Goal: Book appointment/travel/reservation

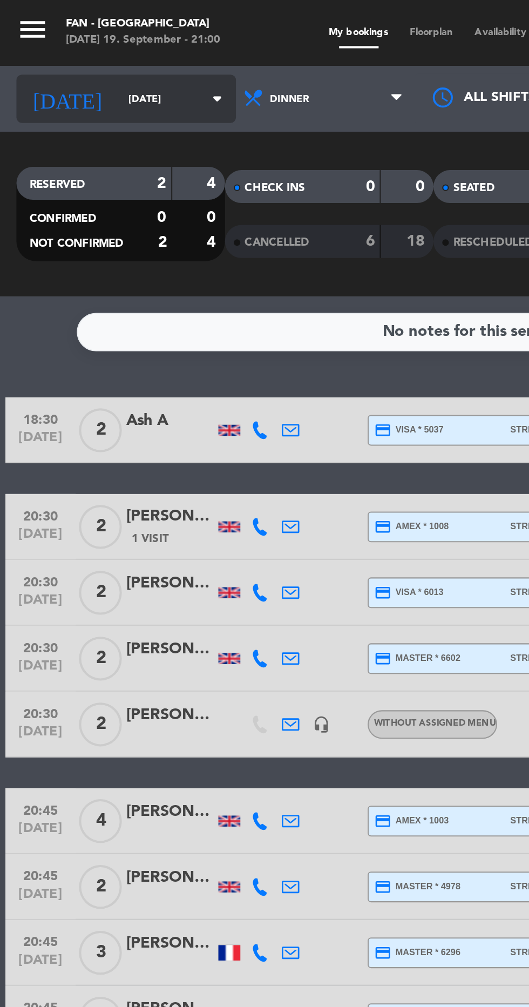
click at [58, 48] on input "[DATE]" at bounding box center [92, 48] width 68 height 17
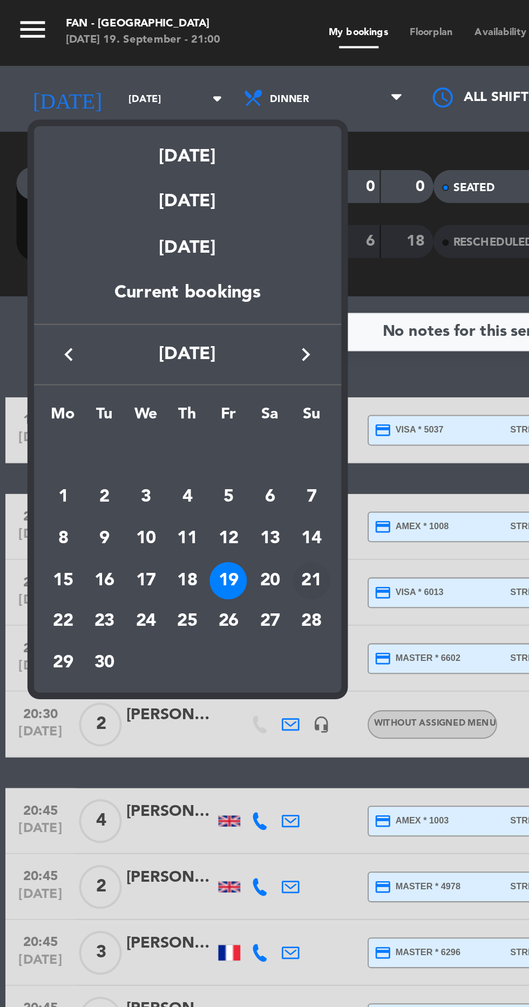
click at [143, 287] on td "21" at bounding box center [153, 285] width 21 height 21
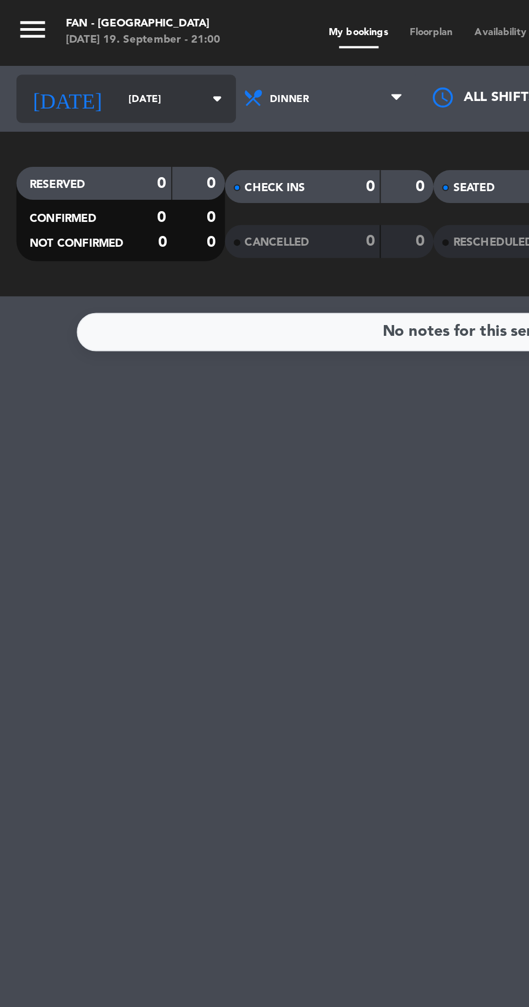
click at [70, 47] on input "[DATE]" at bounding box center [92, 48] width 68 height 17
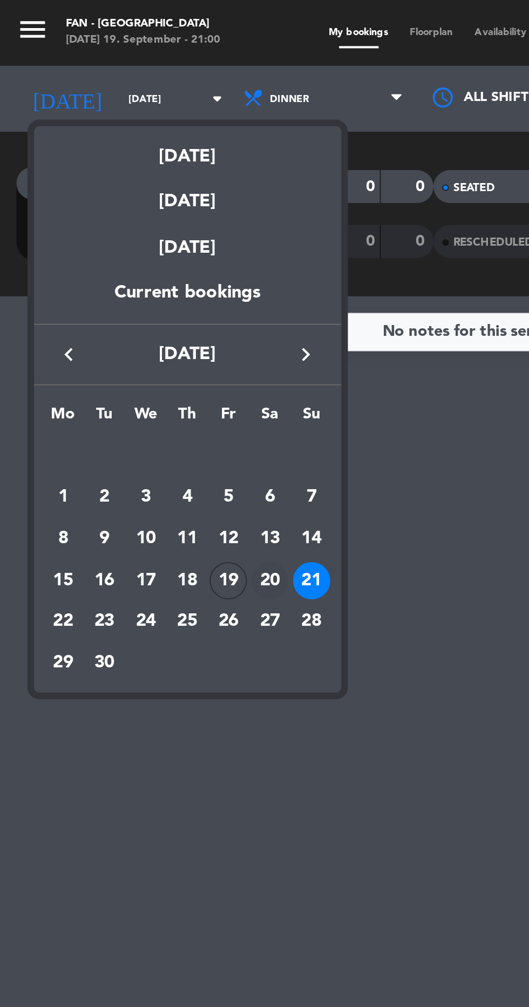
click at [136, 287] on div "20" at bounding box center [133, 285] width 18 height 18
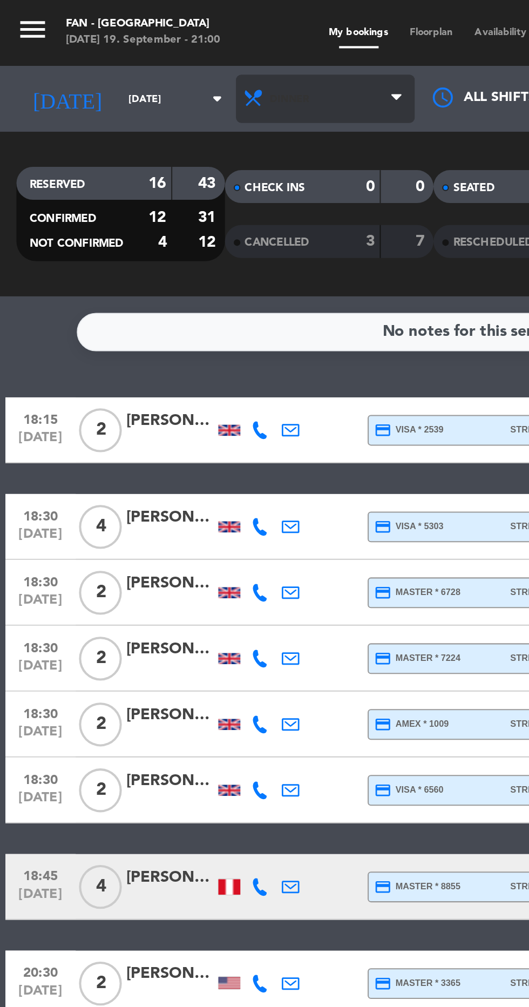
click at [154, 57] on span "Dinner" at bounding box center [160, 49] width 88 height 24
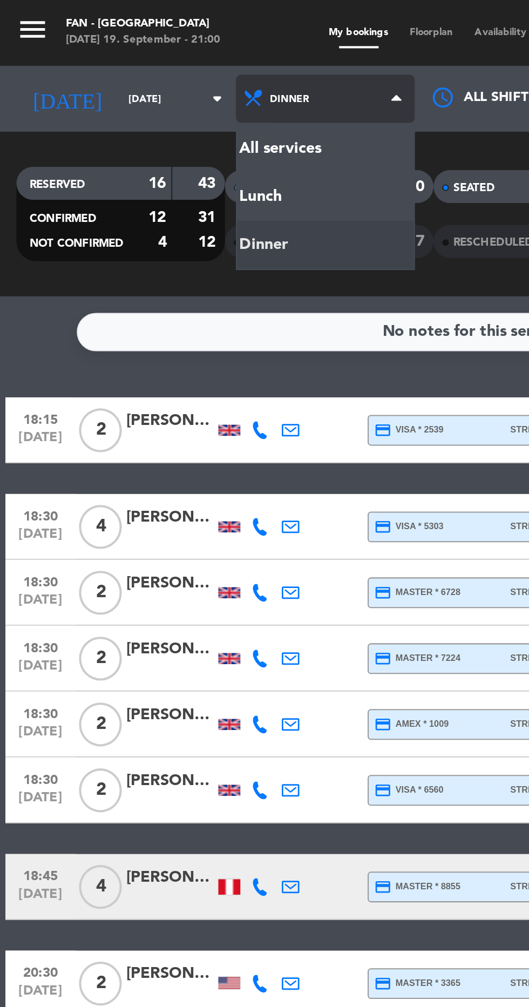
click at [151, 73] on div "menu Fan - [GEOGRAPHIC_DATA] [DATE] 19. September - 21:00 My bookings Floorplan…" at bounding box center [264, 73] width 529 height 146
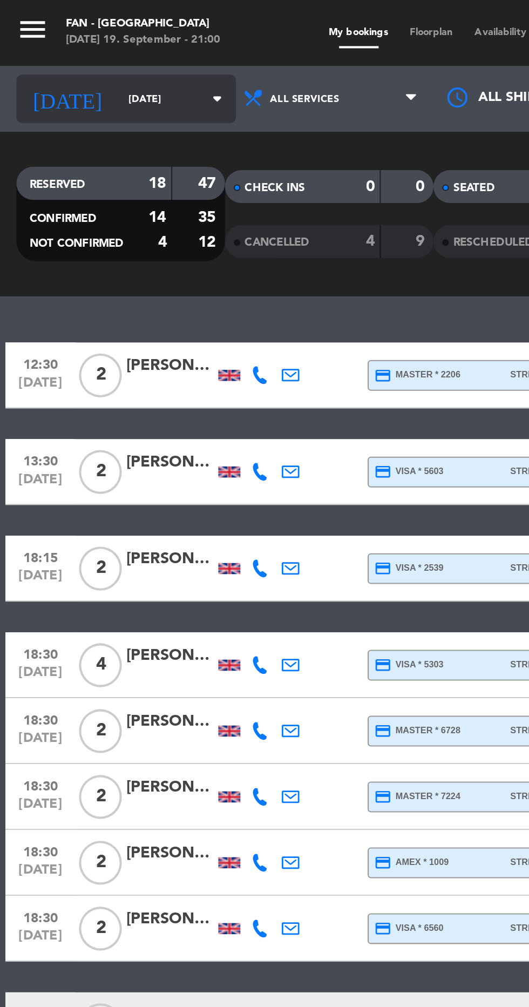
click at [72, 48] on input "[DATE]" at bounding box center [92, 48] width 68 height 17
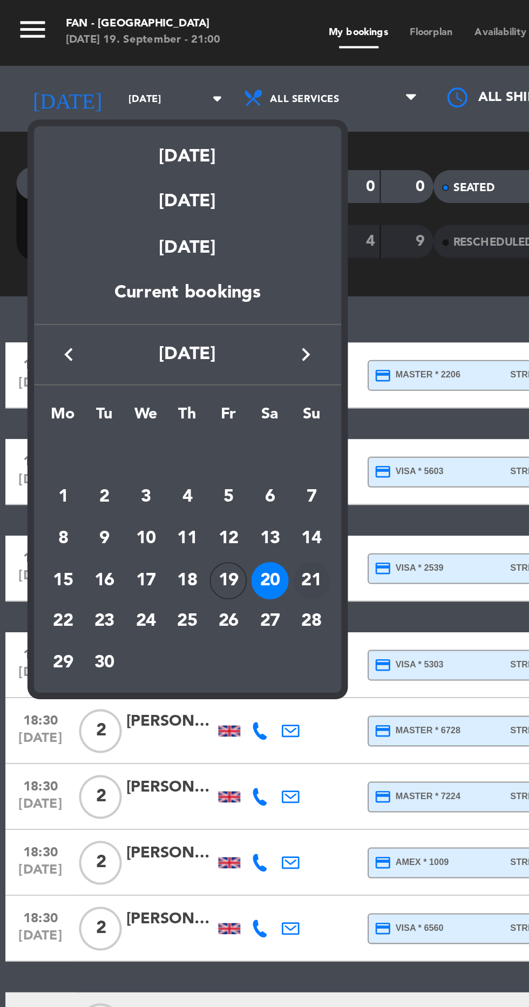
click at [155, 281] on div "21" at bounding box center [153, 285] width 18 height 18
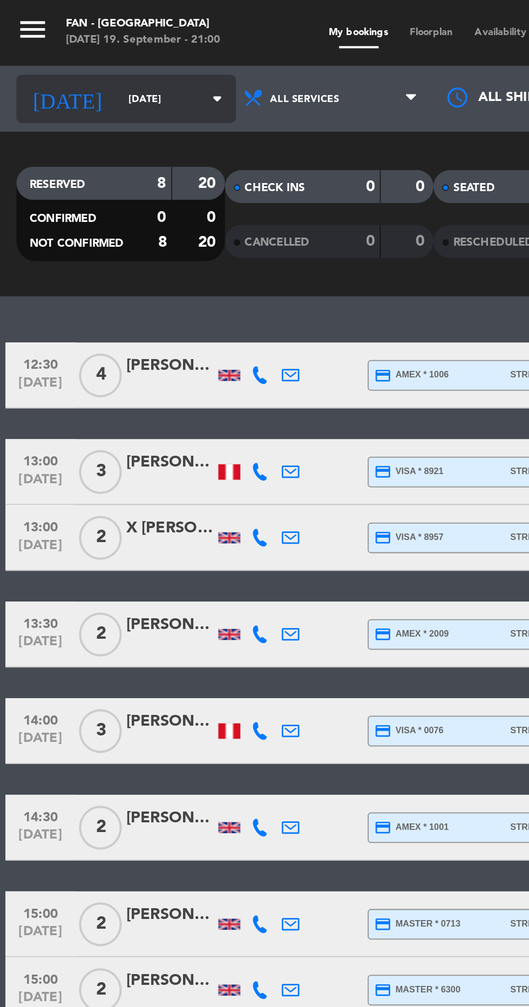
click at [76, 38] on div "[DATE] [DATE] arrow_drop_down" at bounding box center [62, 49] width 108 height 24
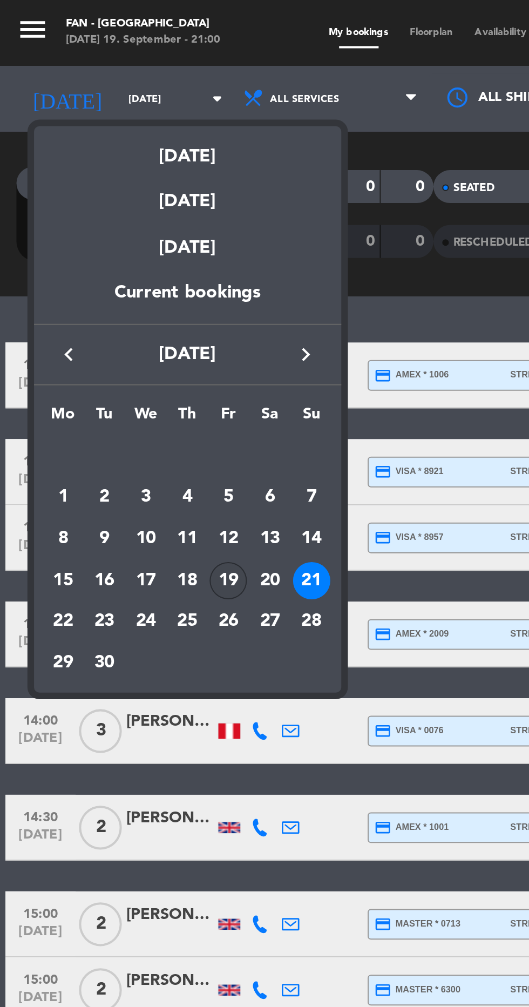
click at [114, 287] on div "19" at bounding box center [112, 285] width 18 height 18
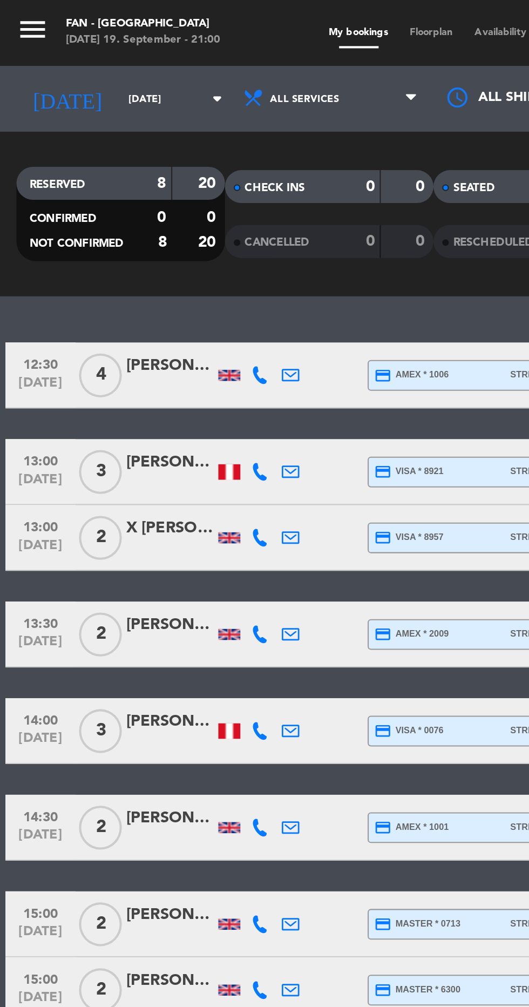
type input "[DATE]"
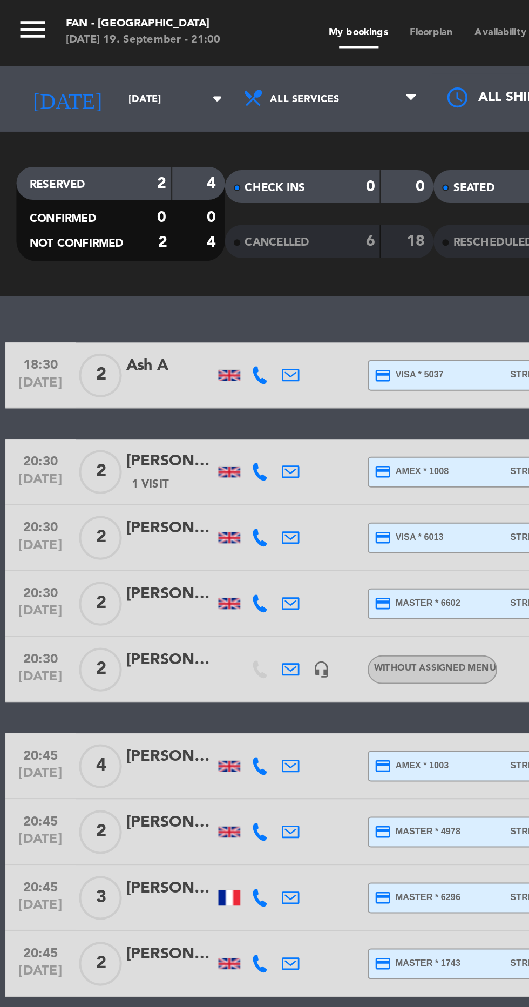
click at [74, 70] on div "RESERVED 2 4 CONFIRMED 0 0 NOT CONFIRMED 2 4 CHECK INS 0 0 CANCELLED 6 18 SEATE…" at bounding box center [264, 105] width 529 height 81
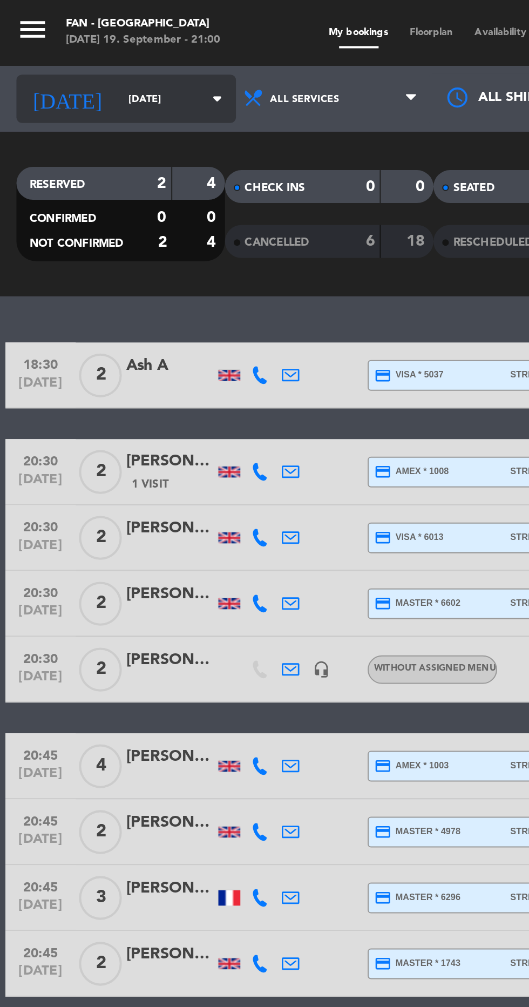
click at [61, 55] on input "[DATE]" at bounding box center [92, 48] width 68 height 17
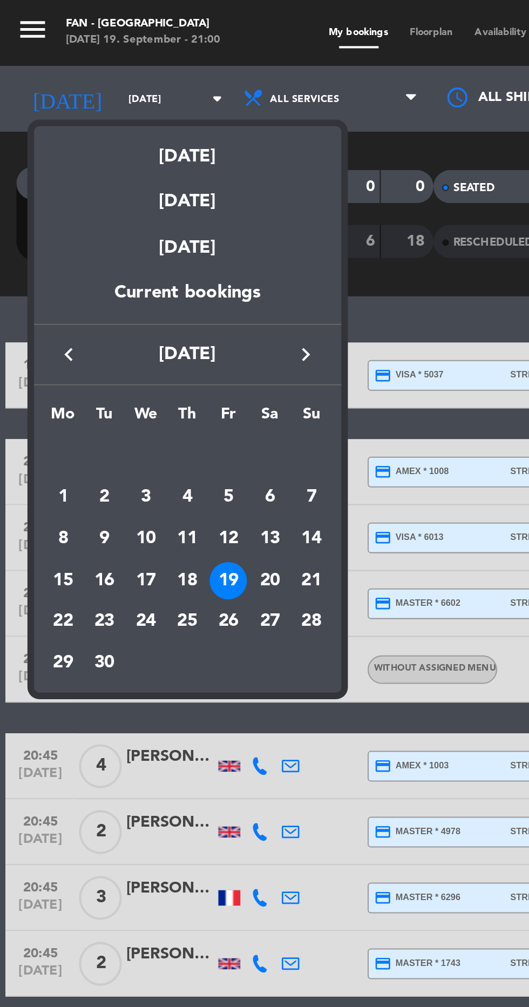
click at [204, 146] on div at bounding box center [264, 503] width 529 height 1007
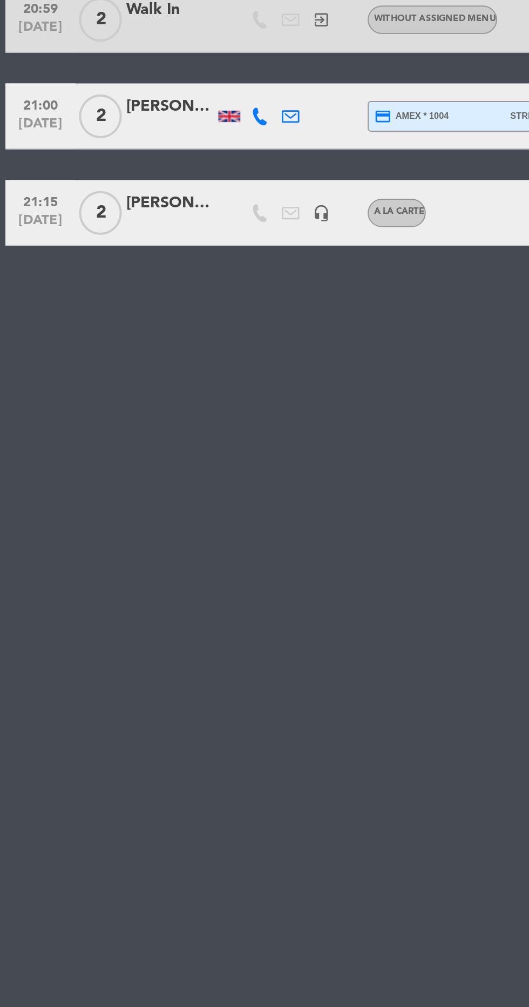
scroll to position [97, 0]
